Goal: Find specific page/section: Find specific page/section

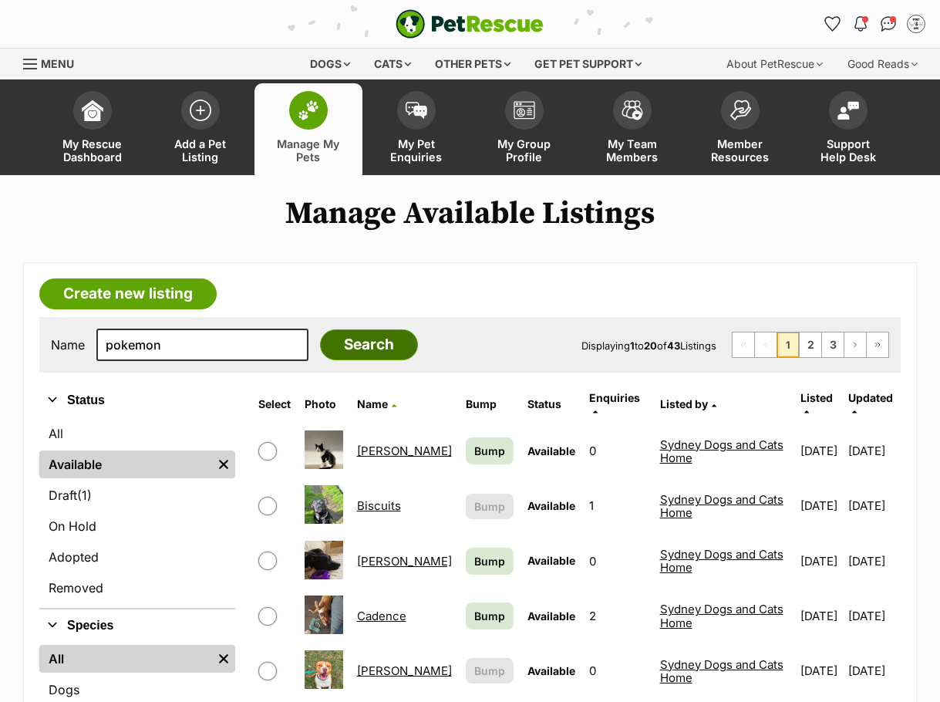
type input "pokemon"
click at [343, 340] on input "Search" at bounding box center [369, 344] width 98 height 31
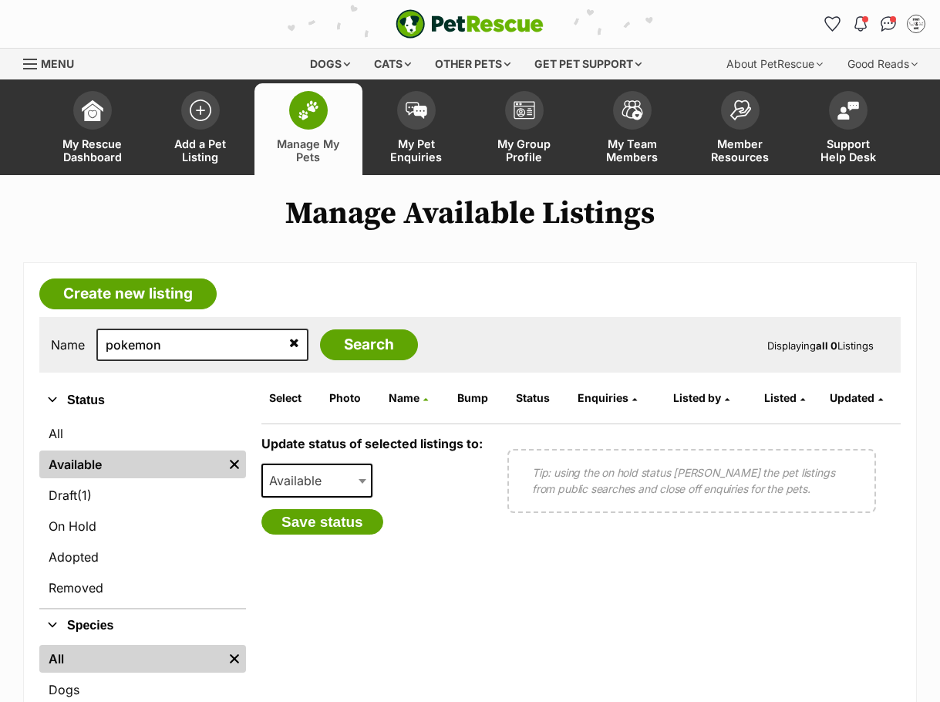
click at [299, 115] on img at bounding box center [309, 110] width 22 height 20
